Goal: Task Accomplishment & Management: Manage account settings

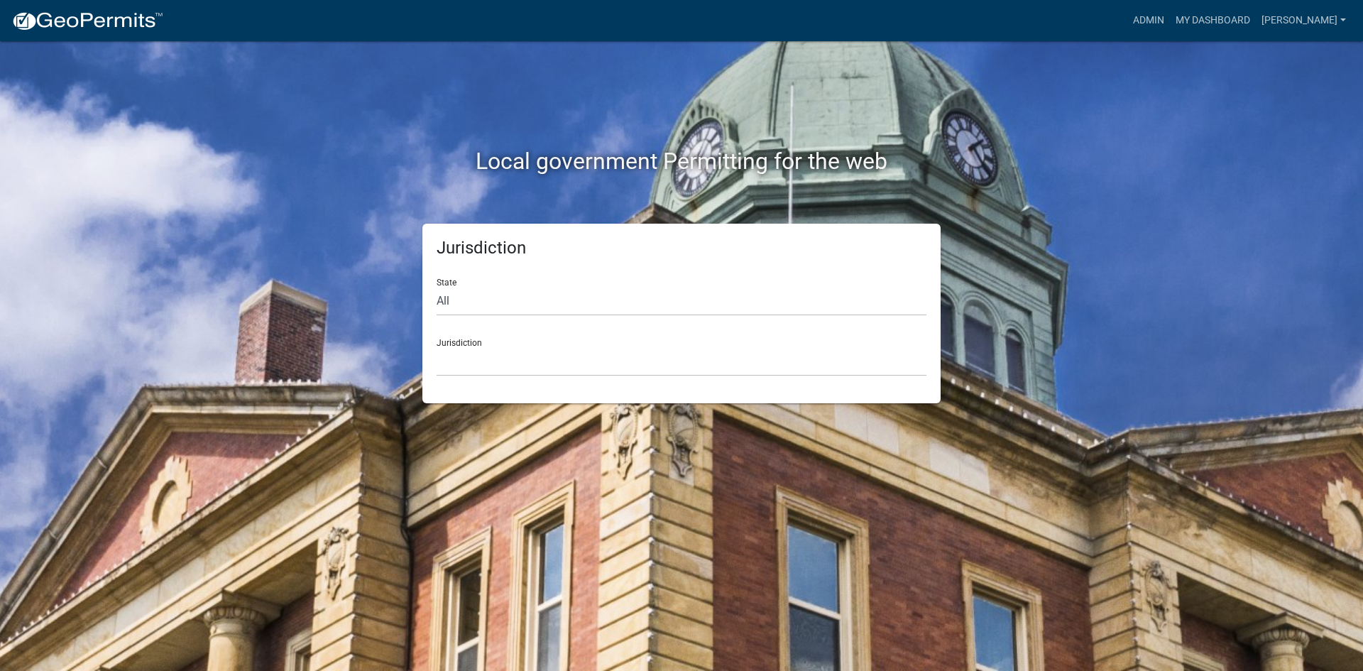
click at [510, 284] on div "State All [US_STATE] [US_STATE] [US_STATE] [US_STATE] [US_STATE] [US_STATE] [US…" at bounding box center [682, 291] width 490 height 49
click at [510, 290] on select "All [US_STATE] [US_STATE] [US_STATE] [US_STATE] [US_STATE] [US_STATE] [US_STATE…" at bounding box center [682, 301] width 490 height 29
select select "[US_STATE]"
click at [437, 287] on select "All [US_STATE] [US_STATE] [US_STATE] [US_STATE] [US_STATE] [US_STATE] [US_STATE…" at bounding box center [682, 301] width 490 height 29
click at [504, 366] on select "[GEOGRAPHIC_DATA], [US_STATE] [GEOGRAPHIC_DATA], [US_STATE] [GEOGRAPHIC_DATA], …" at bounding box center [682, 361] width 490 height 29
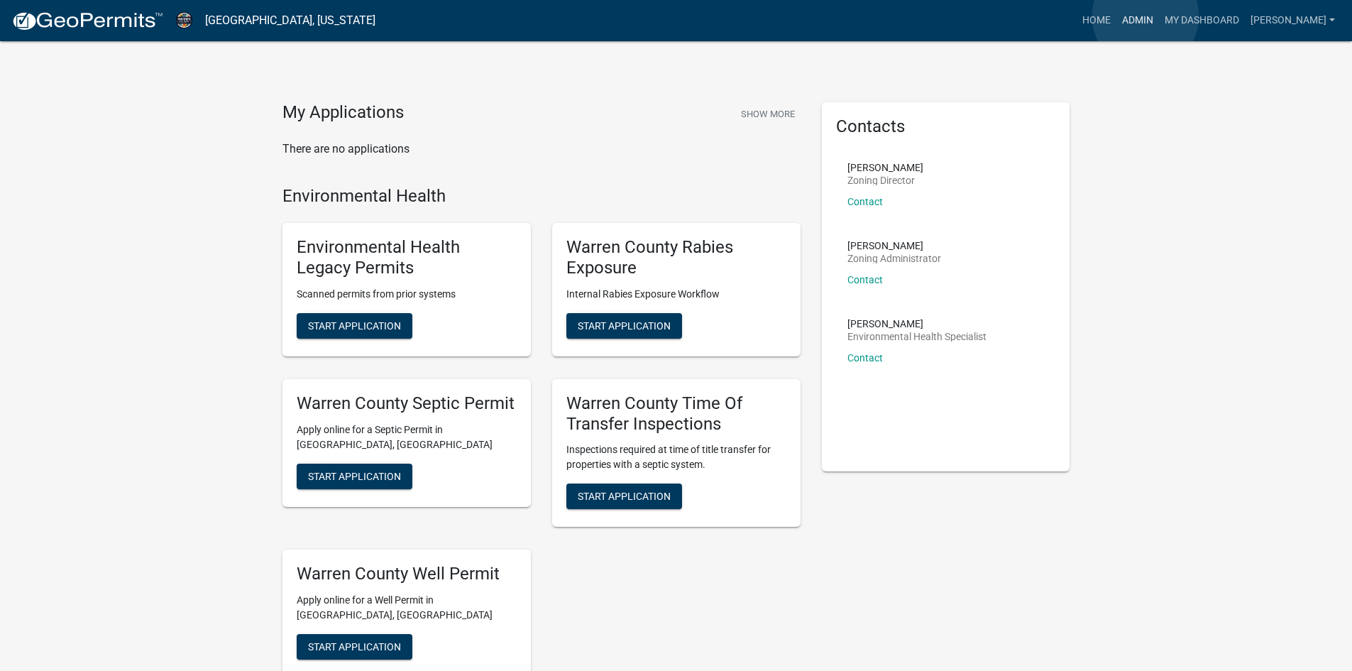
click at [1146, 16] on link "Admin" at bounding box center [1138, 20] width 43 height 27
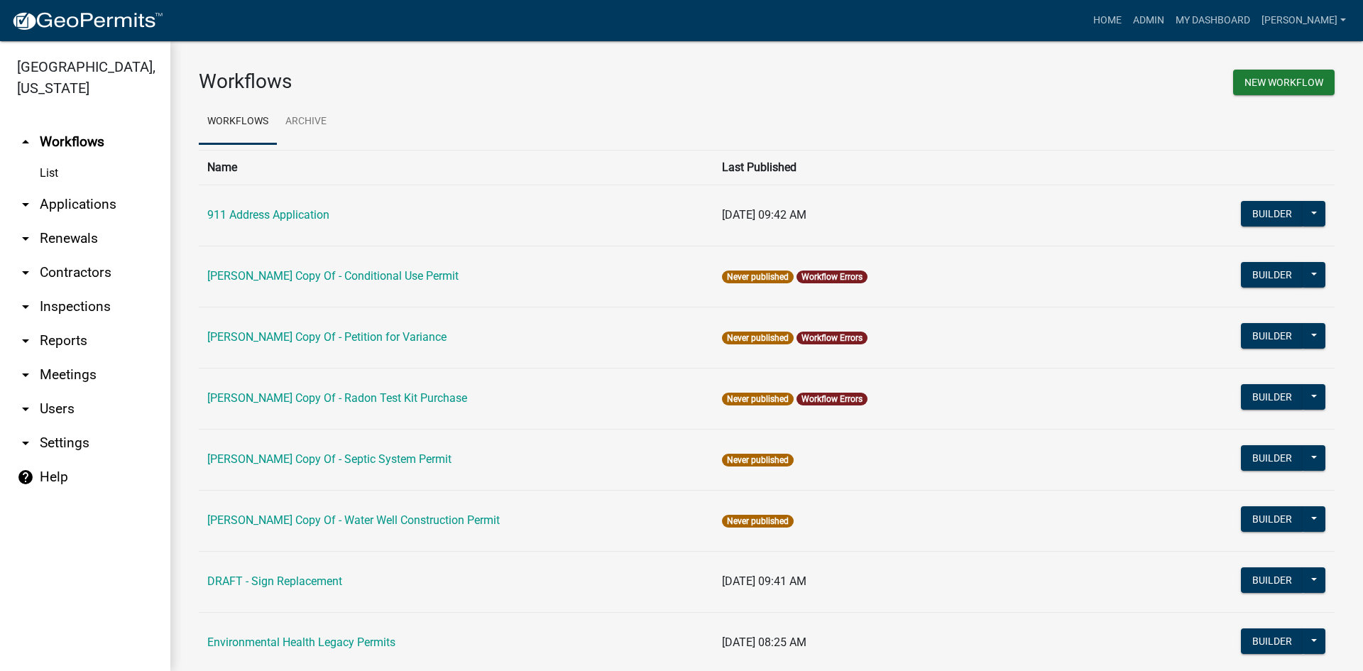
click at [40, 324] on link "arrow_drop_down Reports" at bounding box center [85, 341] width 170 height 34
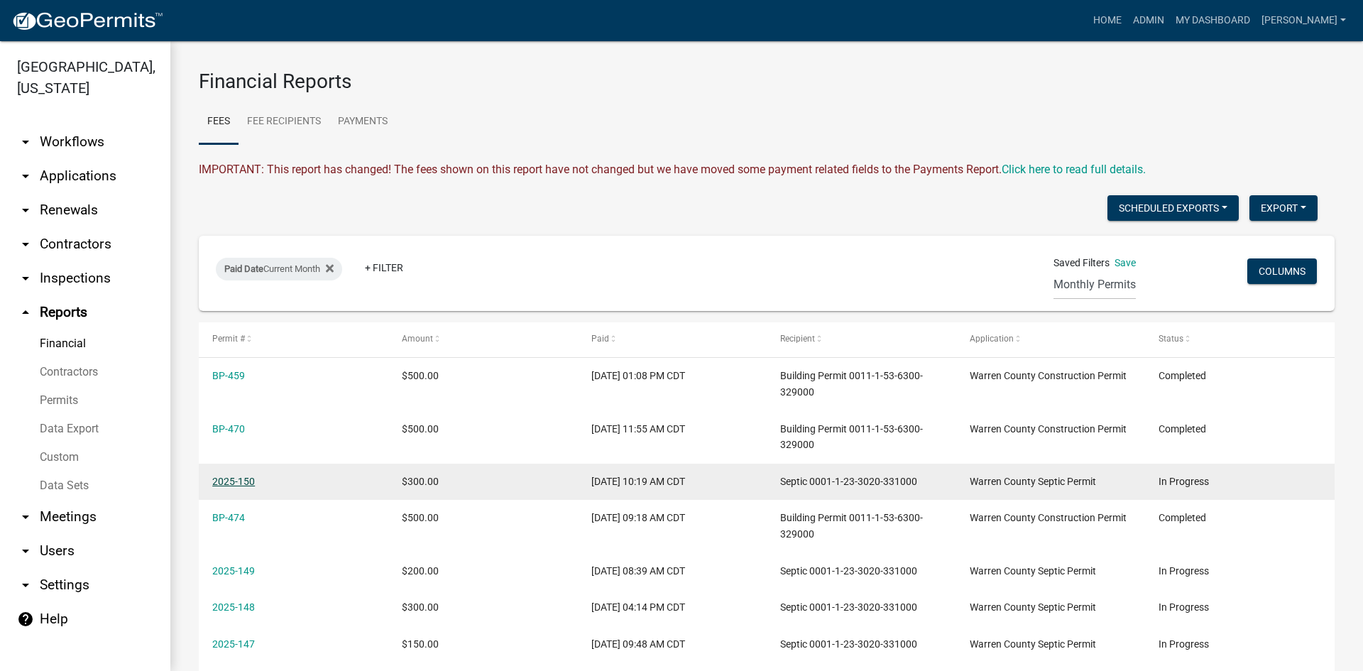
click at [238, 481] on link "2025-150" at bounding box center [233, 481] width 43 height 11
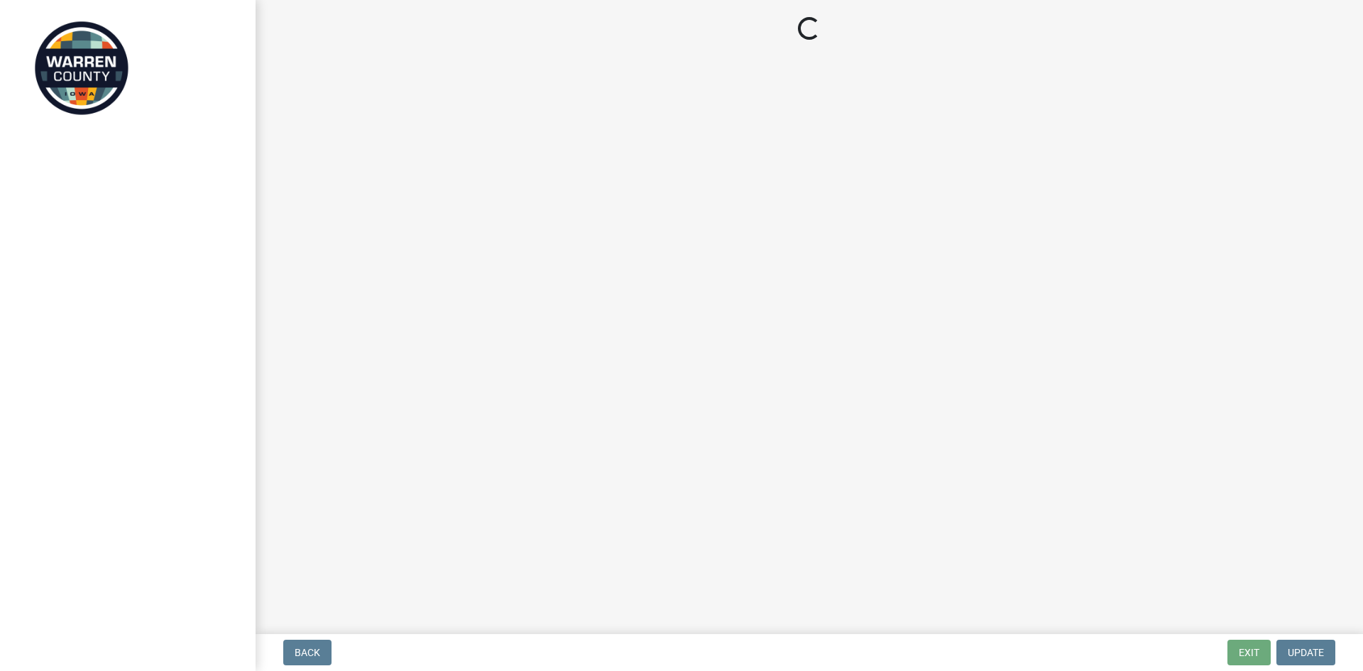
select select "d1e22d4f-68e7-4e9d-8701-604dd084f30f"
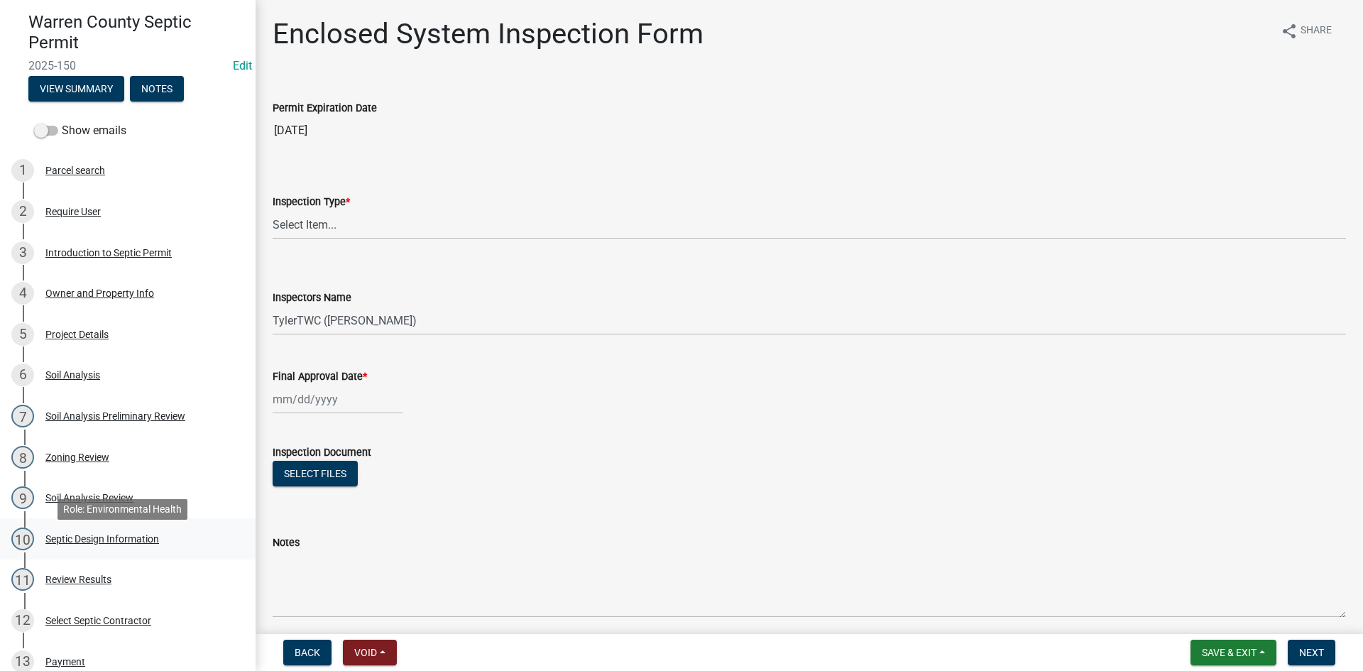
scroll to position [355, 0]
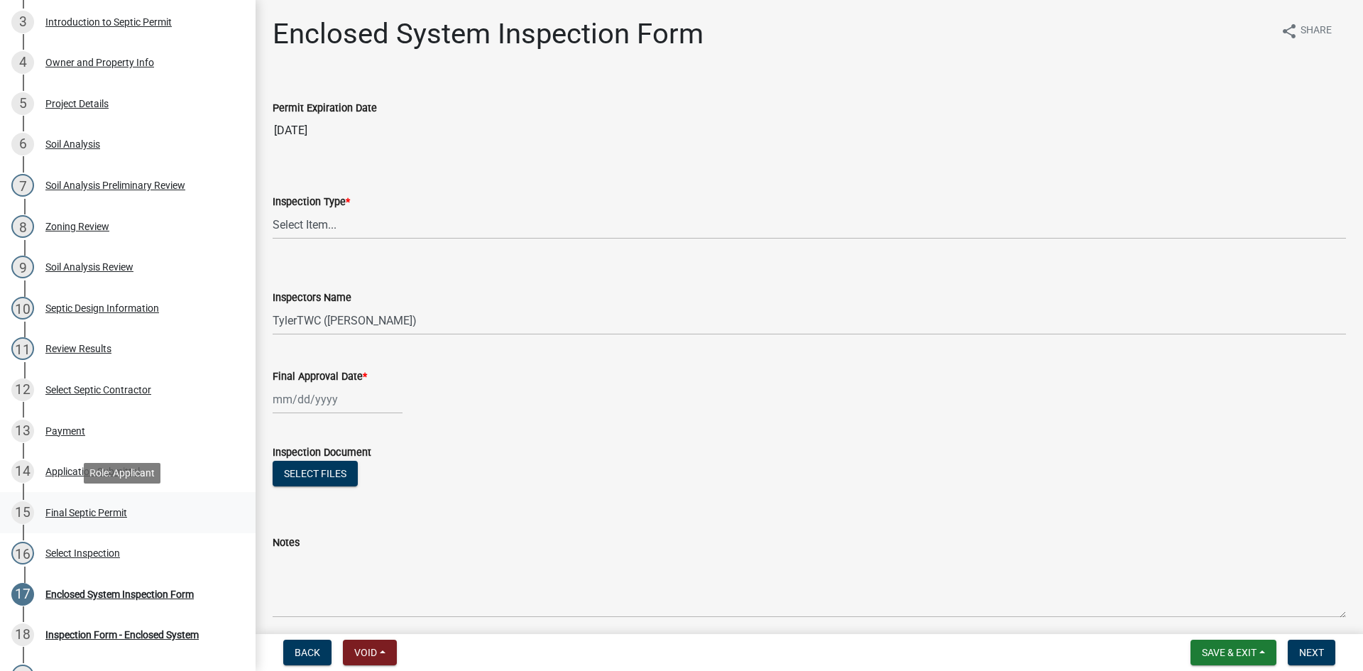
click at [88, 510] on div "Final Septic Permit" at bounding box center [86, 513] width 82 height 10
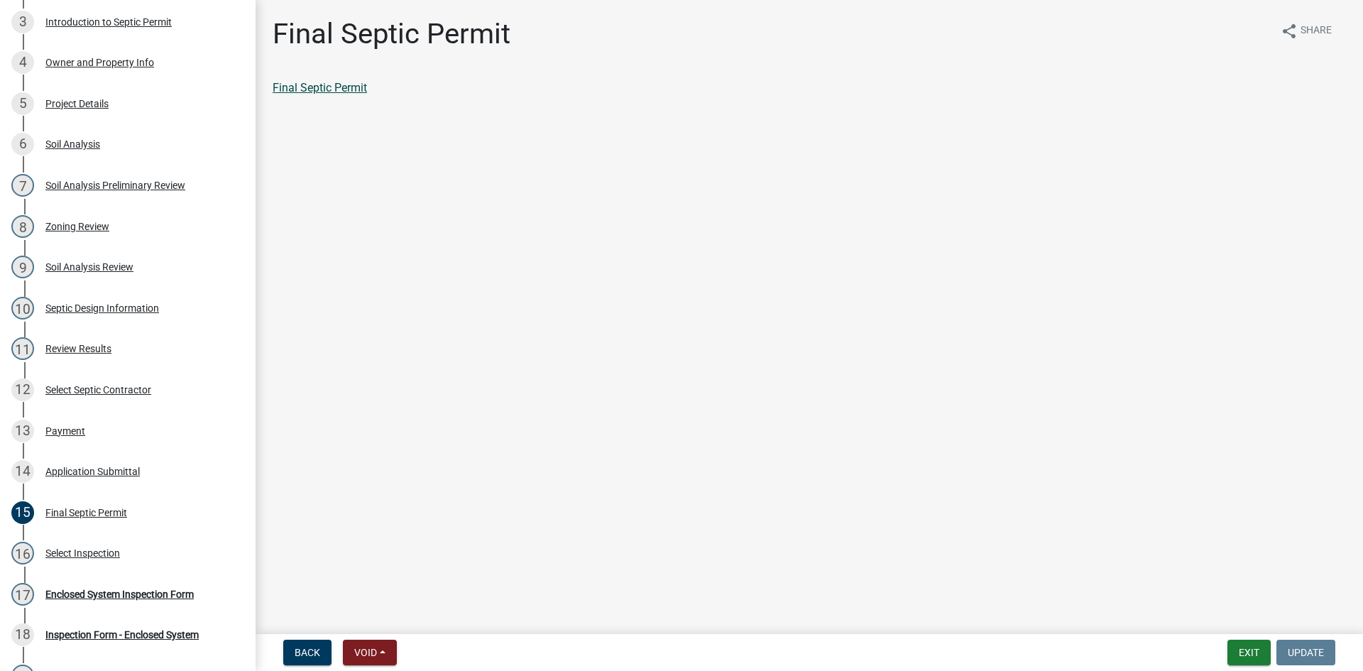
click at [320, 92] on link "Final Septic Permit" at bounding box center [320, 87] width 94 height 13
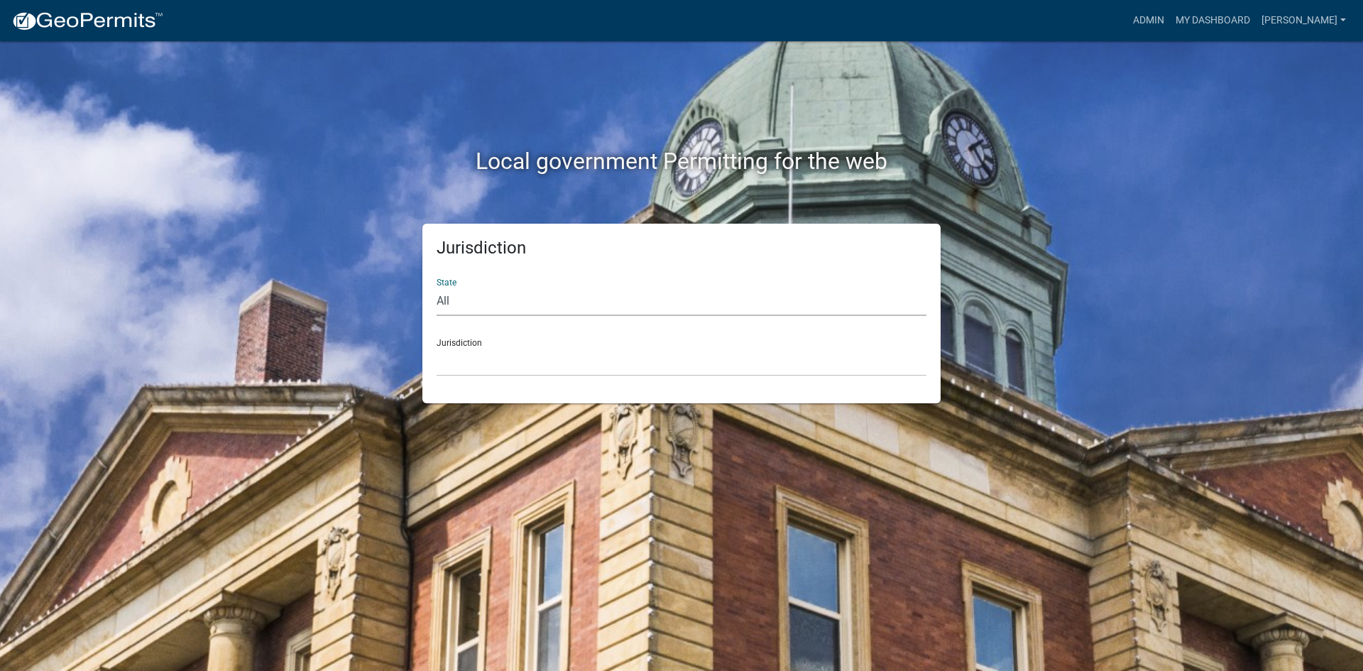
drag, startPoint x: 488, startPoint y: 291, endPoint x: 487, endPoint y: 304, distance: 12.8
click at [488, 291] on select "All [US_STATE] [US_STATE] [US_STATE] [US_STATE] [US_STATE] [US_STATE] [US_STATE…" at bounding box center [682, 301] width 490 height 29
select select "[US_STATE]"
click at [437, 287] on select "All [US_STATE] [US_STATE] [US_STATE] [US_STATE] [US_STATE] [US_STATE] [US_STATE…" at bounding box center [682, 301] width 490 height 29
click at [457, 367] on select "[GEOGRAPHIC_DATA], [US_STATE] [GEOGRAPHIC_DATA], [US_STATE] [GEOGRAPHIC_DATA], …" at bounding box center [682, 361] width 490 height 29
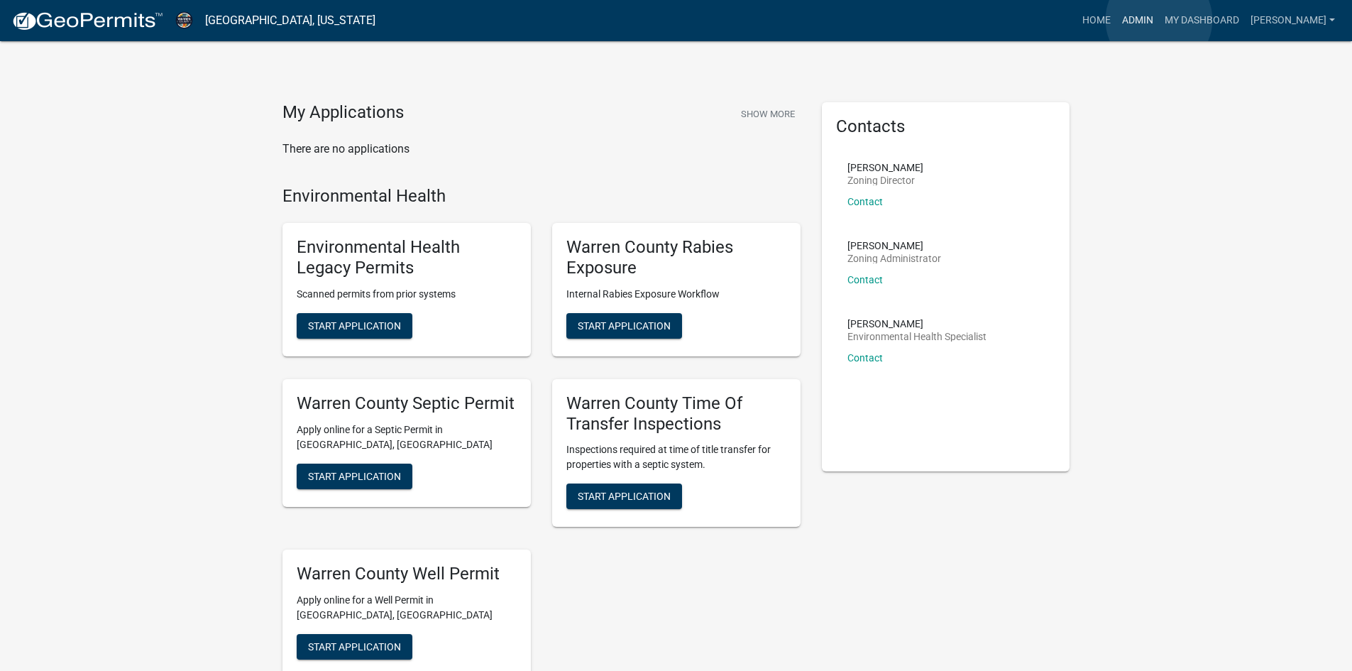
click at [1159, 20] on link "Admin" at bounding box center [1138, 20] width 43 height 27
